Goal: Information Seeking & Learning: Check status

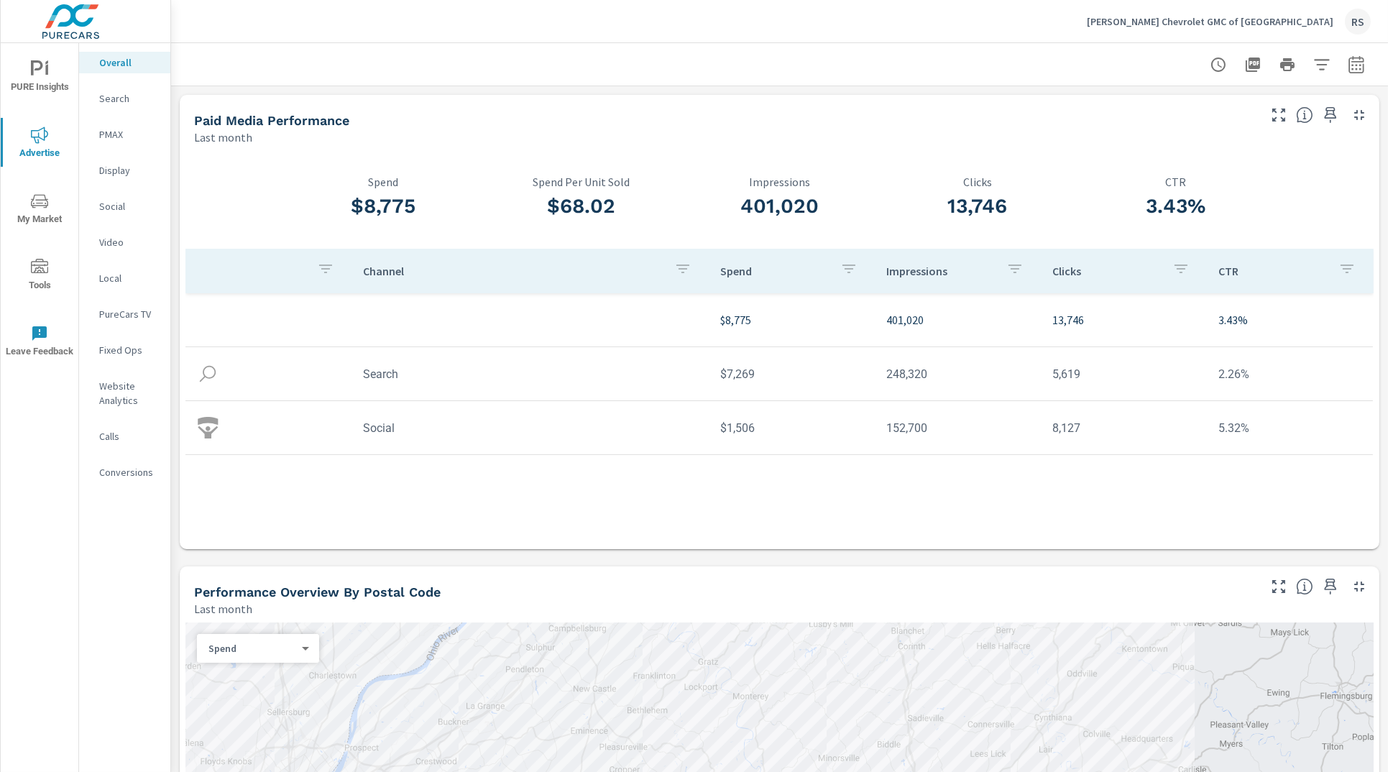
click at [1262, 24] on p "[PERSON_NAME] Chevrolet GMC of [GEOGRAPHIC_DATA]" at bounding box center [1210, 21] width 247 height 13
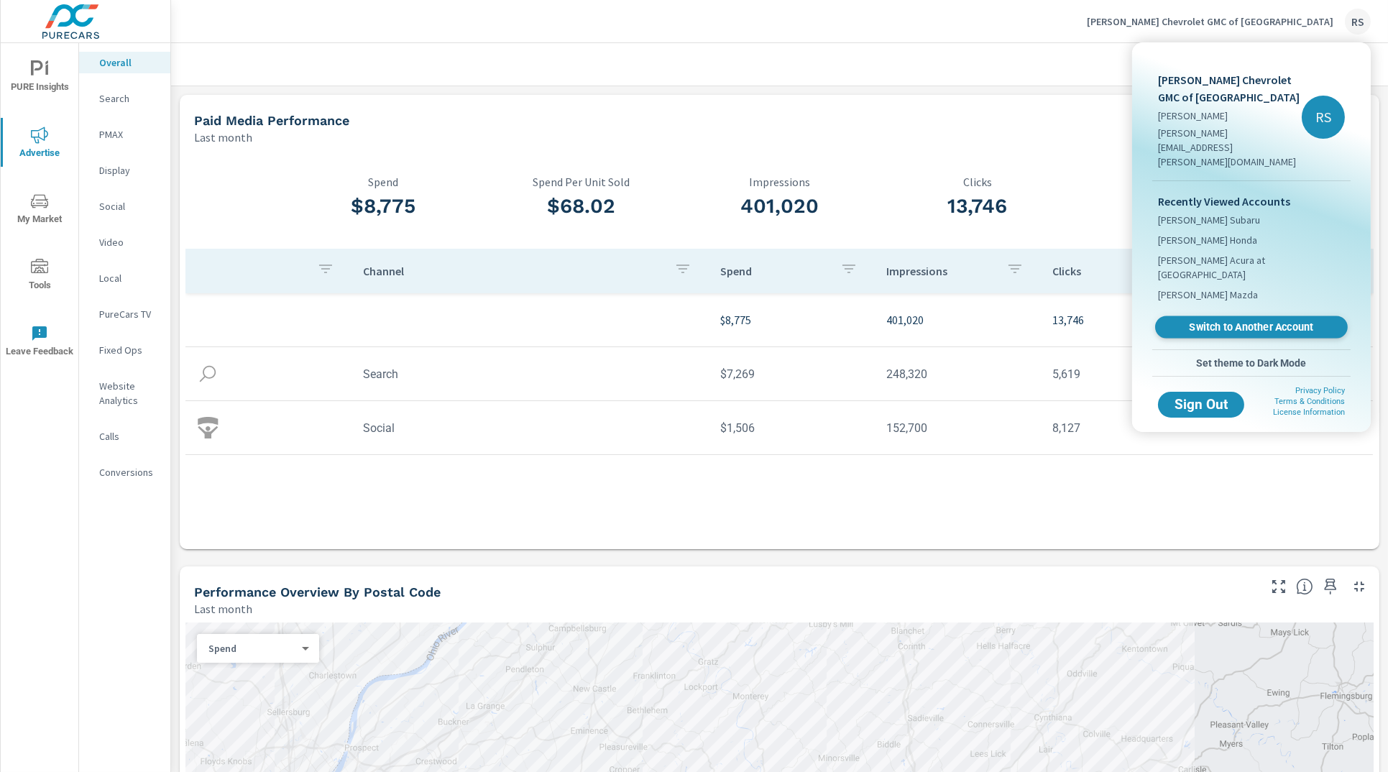
click at [1231, 321] on span "Switch to Another Account" at bounding box center [1251, 328] width 176 height 14
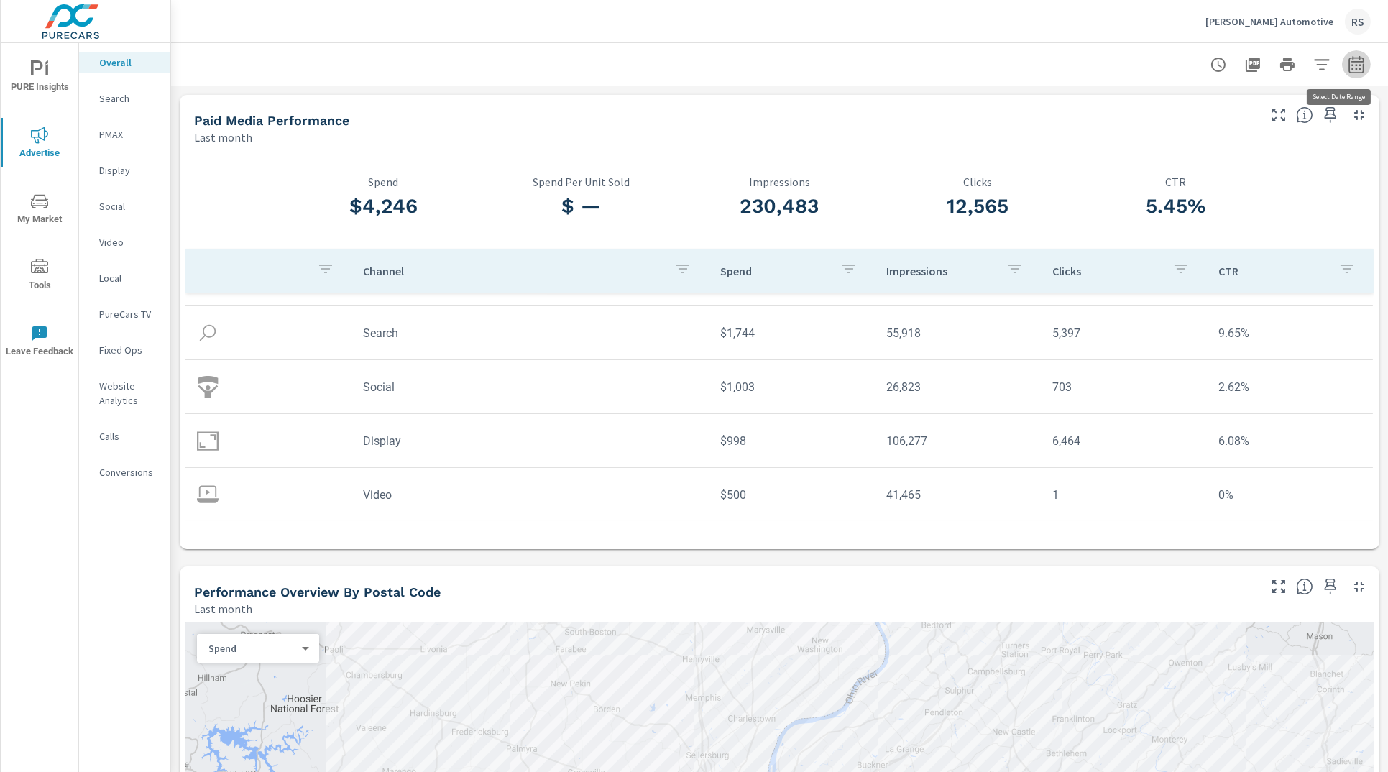
click at [1348, 65] on icon "button" at bounding box center [1356, 64] width 17 height 17
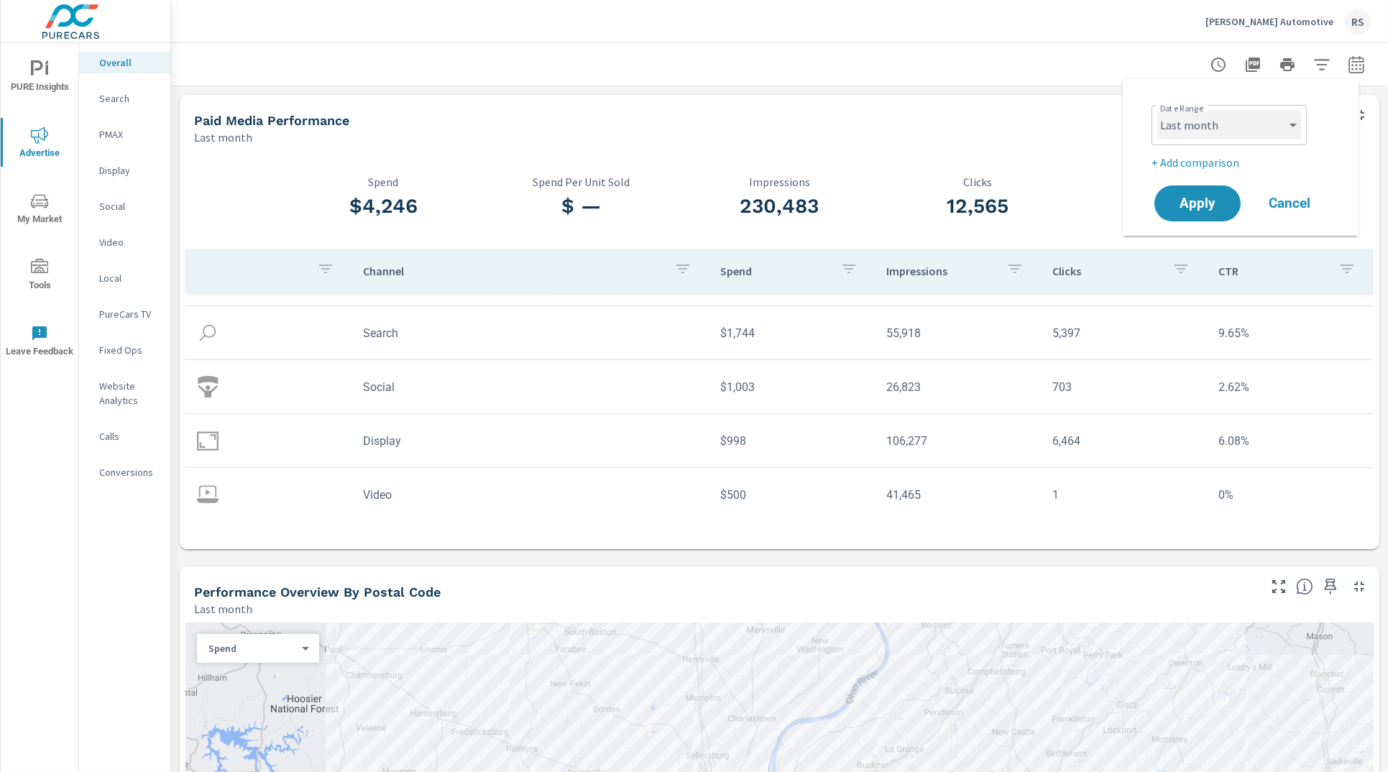
click at [1260, 128] on select "Custom Yesterday Last week Last 7 days Last 14 days Last 30 days Last 45 days L…" at bounding box center [1230, 125] width 144 height 29
click at [1158, 111] on select "Custom Yesterday Last week Last 7 days Last 14 days Last 30 days Last 45 days L…" at bounding box center [1230, 125] width 144 height 29
select select "Month to date"
click at [1209, 206] on span "Apply" at bounding box center [1197, 204] width 59 height 14
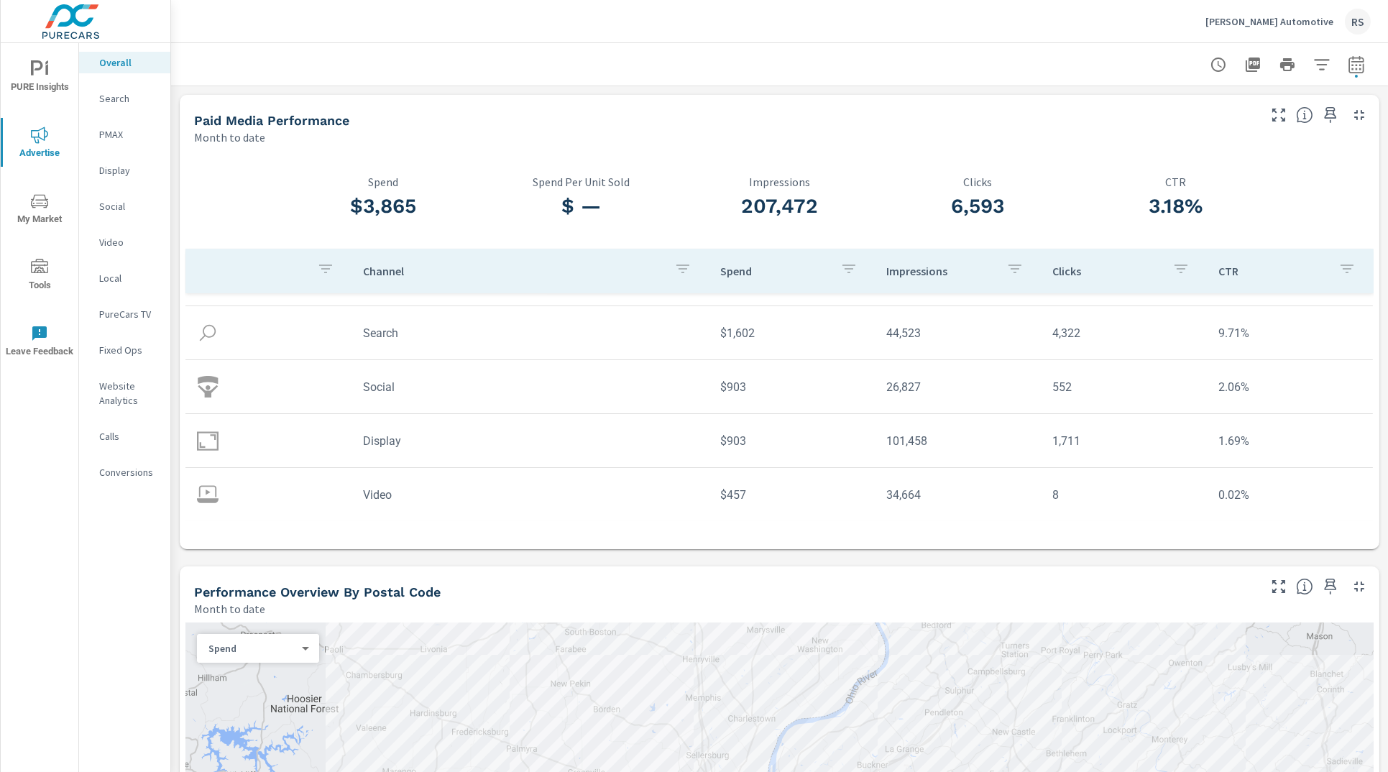
click at [395, 334] on td "Search" at bounding box center [530, 333] width 357 height 37
click at [119, 101] on p "Search" at bounding box center [129, 98] width 60 height 14
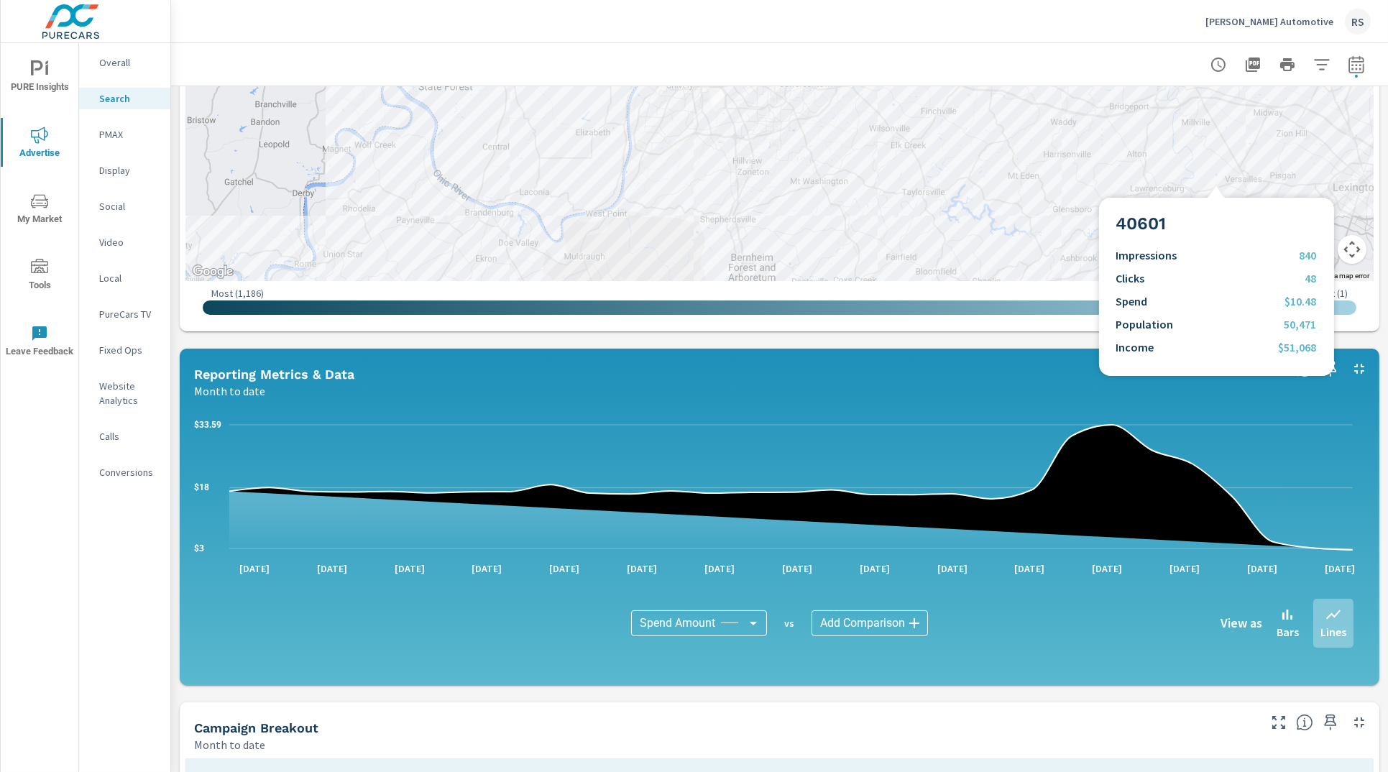
scroll to position [456, 0]
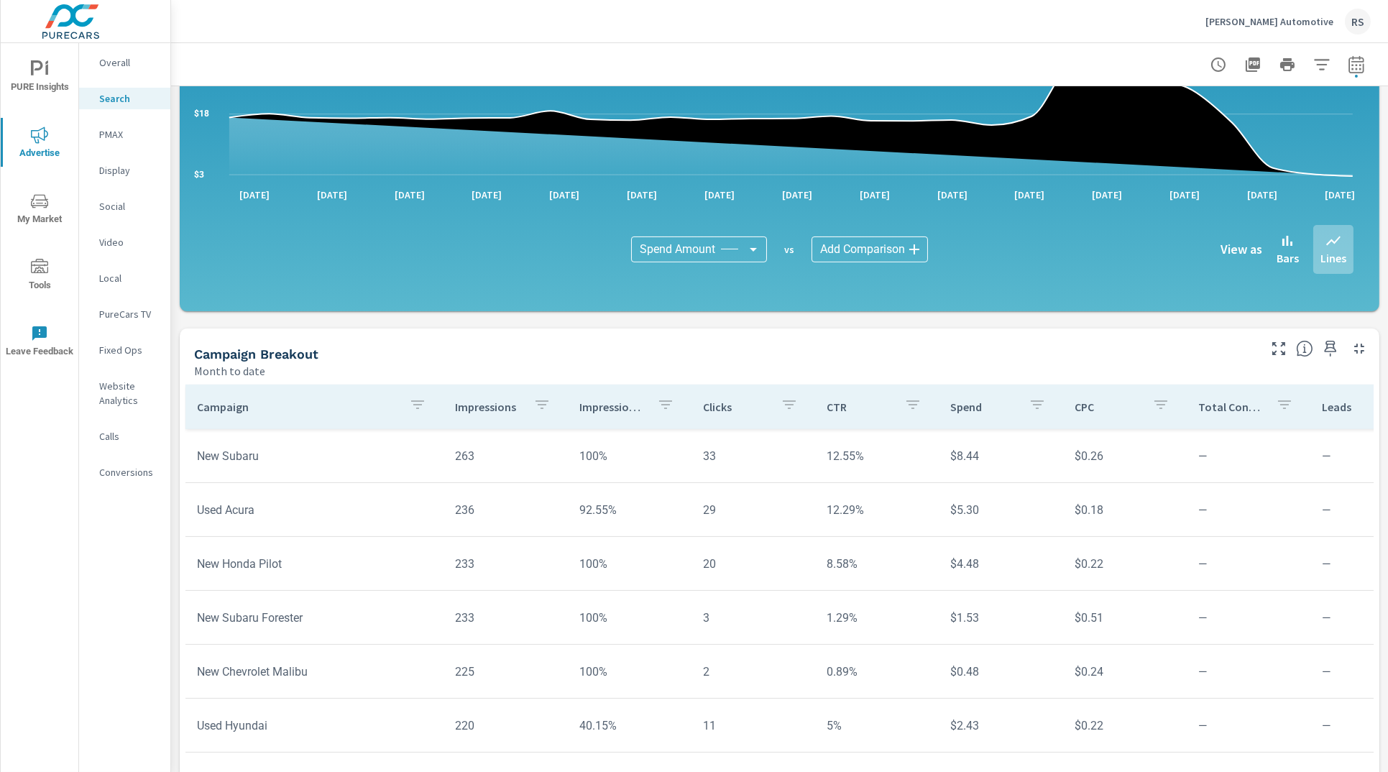
scroll to position [846, 0]
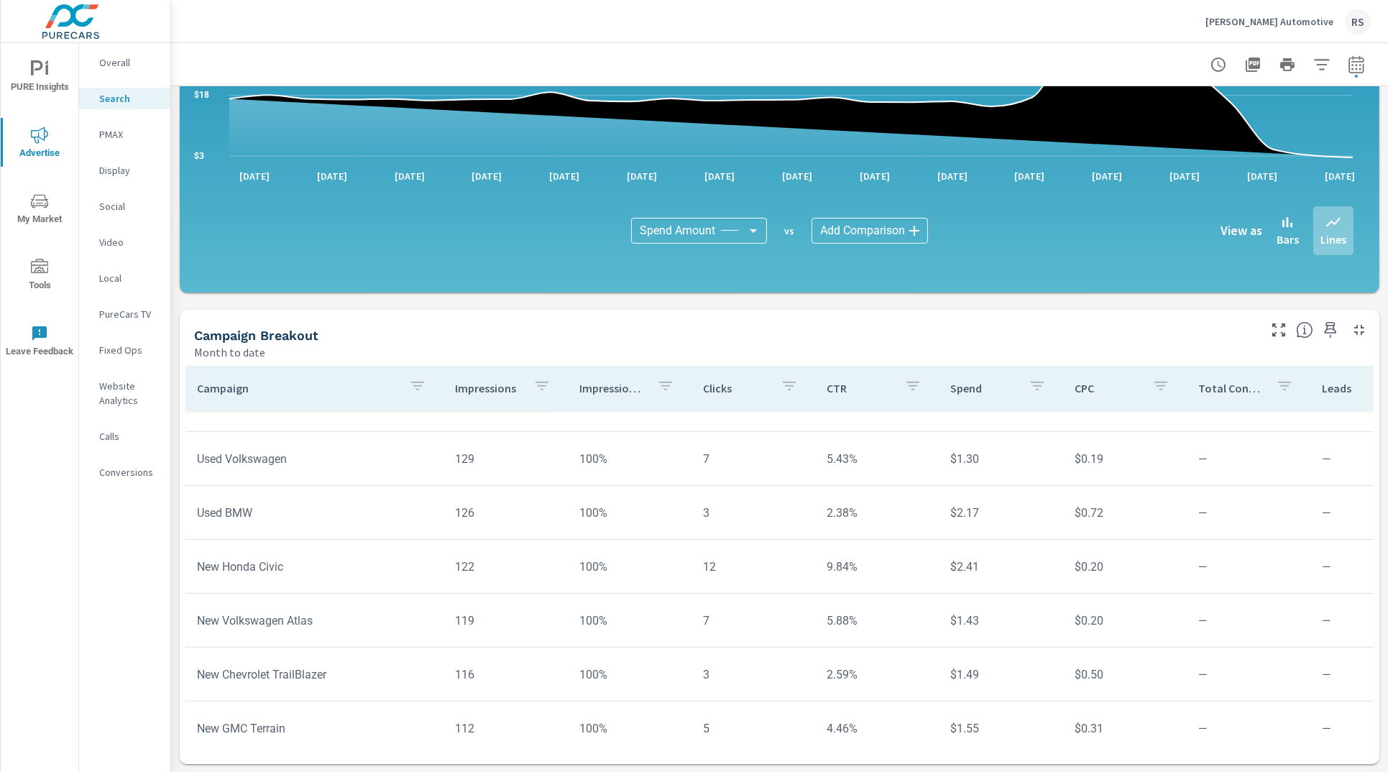
scroll to position [2779, 0]
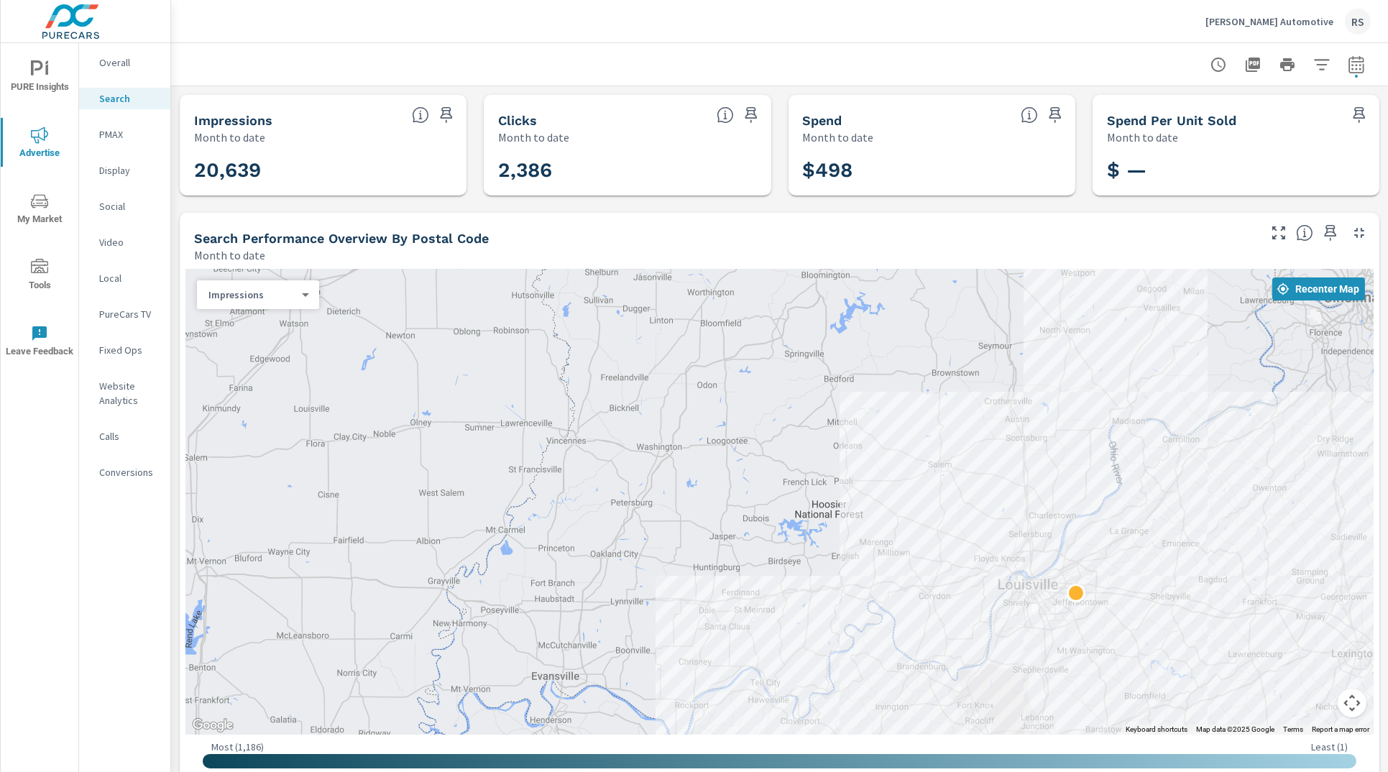
click at [117, 65] on p "Overall" at bounding box center [129, 62] width 60 height 14
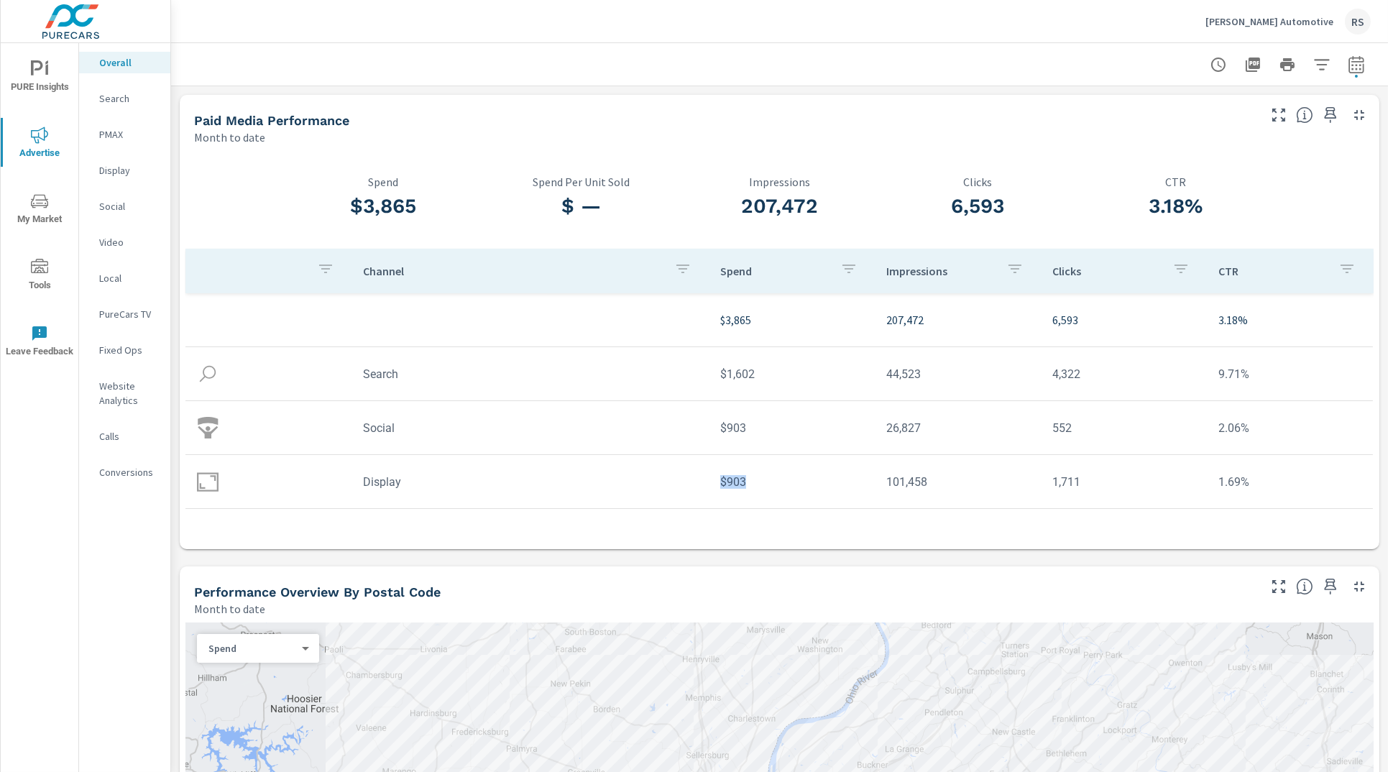
drag, startPoint x: 742, startPoint y: 482, endPoint x: 707, endPoint y: 481, distance: 35.3
click at [709, 481] on td "$903" at bounding box center [792, 482] width 166 height 37
click at [741, 481] on td "$903" at bounding box center [792, 482] width 166 height 37
